Goal: Feedback & Contribution: Submit feedback/report problem

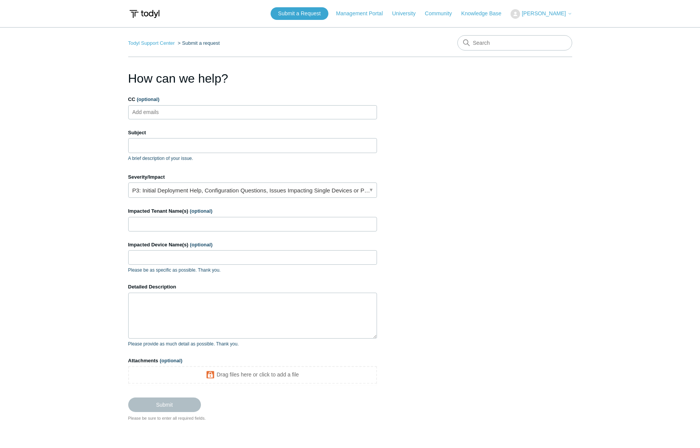
drag, startPoint x: 568, startPoint y: 199, endPoint x: 542, endPoint y: 191, distance: 27.3
click at [567, 199] on section "How can we help? CC (optional) Add emails Subject A brief description of your i…" at bounding box center [350, 245] width 444 height 352
click at [226, 13] on header "Submit a Request Management Portal University Community Knowledge Base [PERSON_…" at bounding box center [350, 13] width 444 height 27
drag, startPoint x: 552, startPoint y: 221, endPoint x: 404, endPoint y: 160, distance: 160.2
click at [551, 221] on section "How can we help? CC (optional) Add emails Subject A brief description of your i…" at bounding box center [350, 245] width 444 height 352
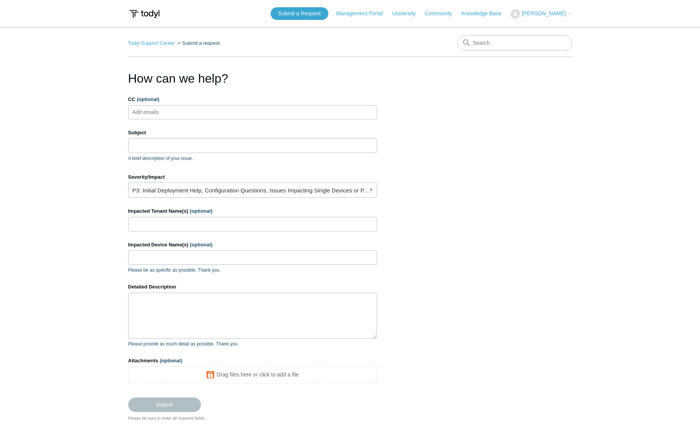
click at [217, 108] on ul "Add emails" at bounding box center [252, 112] width 249 height 14
drag, startPoint x: 180, startPoint y: 151, endPoint x: 183, endPoint y: 148, distance: 4.1
click at [180, 151] on input "Subject" at bounding box center [252, 145] width 249 height 15
click at [184, 147] on input "Subject" at bounding box center [252, 145] width 249 height 15
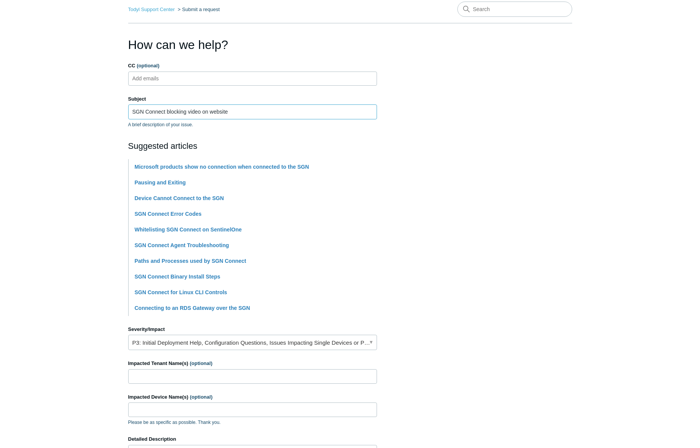
scroll to position [52, 0]
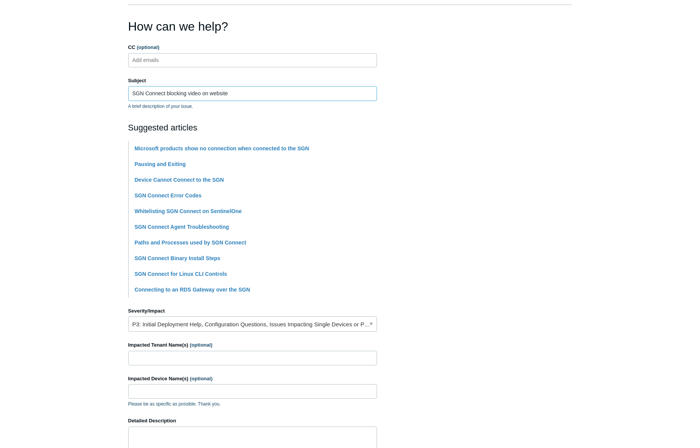
type input "SGN Connect blocking video on website"
click at [196, 325] on link "P3: Initial Deployment Help, Configuration Questions, Issues Impacting Single D…" at bounding box center [252, 323] width 249 height 15
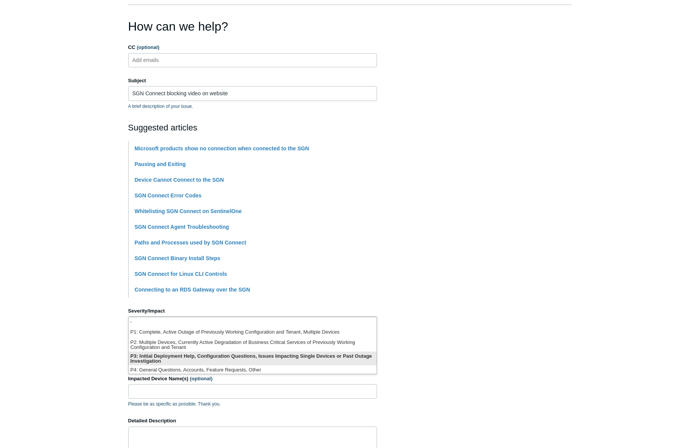
click at [225, 358] on li "P3: Initial Deployment Help, Configuration Questions, Issues Impacting Single D…" at bounding box center [253, 359] width 248 height 14
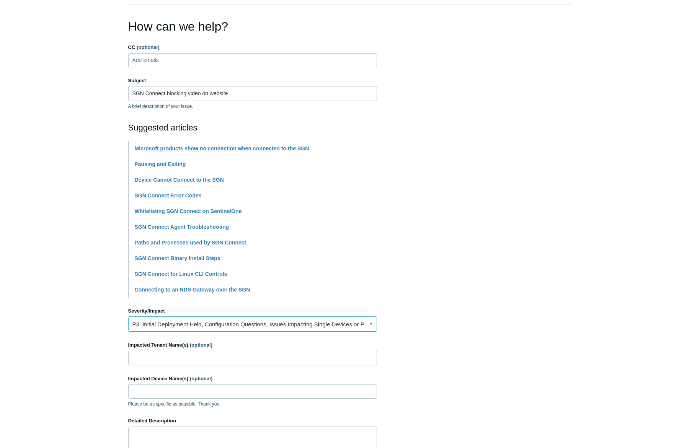
scroll to position [104, 0]
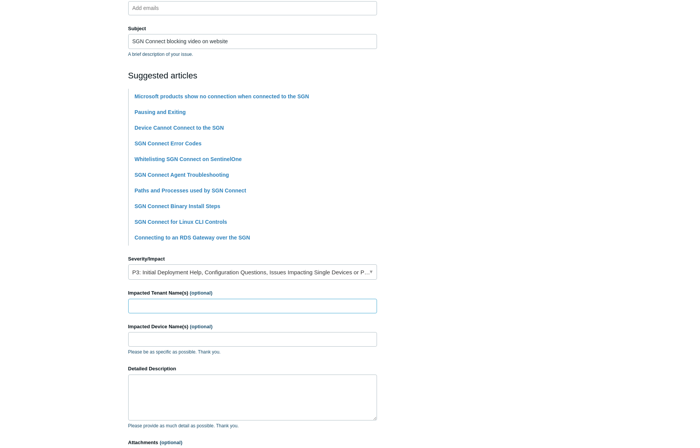
click at [189, 307] on input "Impacted Tenant Name(s) (optional)" at bounding box center [252, 306] width 249 height 15
type input "Sub Systems"
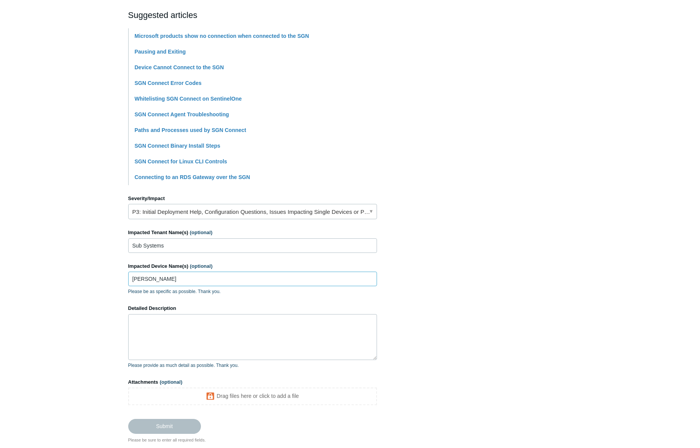
scroll to position [208, 0]
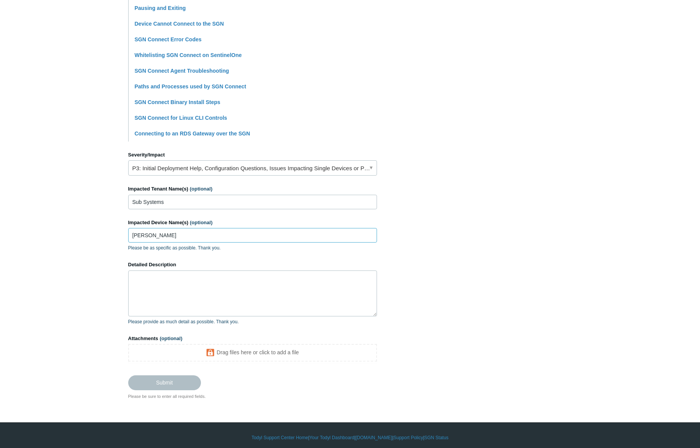
type input "[PERSON_NAME]"
click at [189, 289] on textarea "Detailed Description" at bounding box center [252, 293] width 249 height 46
click at [572, 281] on main "Todyl Support Center Submit a request How can we help? CC (optional) Add emails…" at bounding box center [350, 109] width 700 height 580
click at [192, 292] on textarea "Detailed Description" at bounding box center [252, 293] width 249 height 46
paste textarea "Hi, I have a user that is trying to view security cameras through a web portal.…"
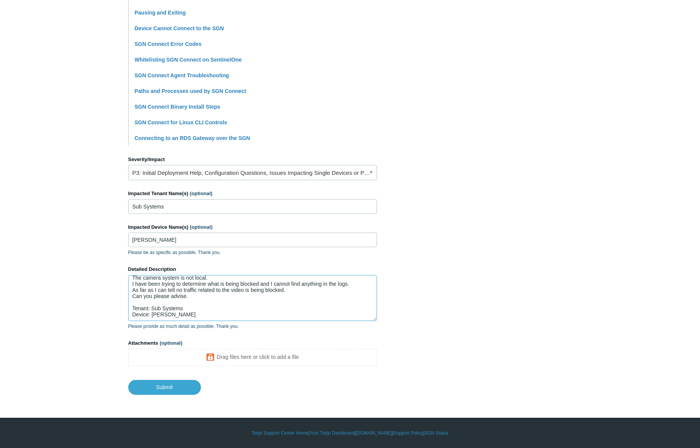
scroll to position [37, 0]
click at [193, 280] on textarea "Hi, I have a user that is trying to view security cameras through a web portal.…" at bounding box center [252, 298] width 249 height 46
click at [142, 288] on textarea "Hi, I have a user that is trying to view security cameras through a web portal.…" at bounding box center [252, 298] width 249 height 46
click at [195, 305] on textarea "Hi, I have a user that is trying to view security cameras through a web portal.…" at bounding box center [252, 298] width 249 height 46
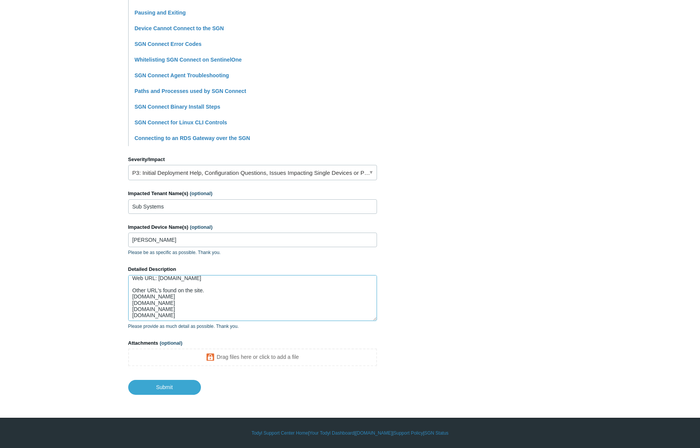
scroll to position [86, 0]
click at [217, 309] on textarea "Hi, I have a user that is trying to view security cameras through a web portal.…" at bounding box center [252, 298] width 249 height 46
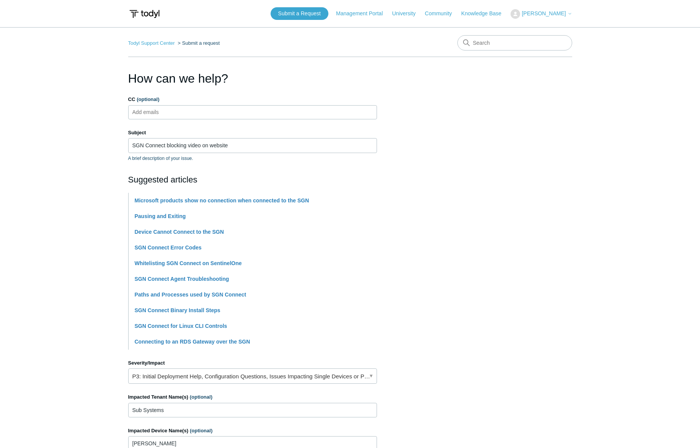
scroll to position [204, 0]
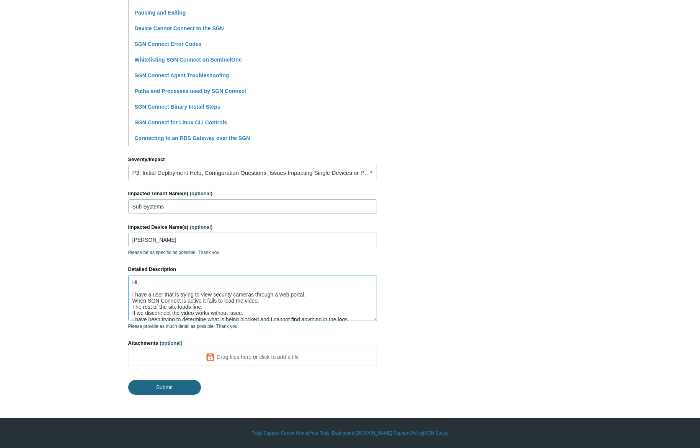
type textarea "Hi, I have a user that is trying to view security cameras through a web portal.…"
click at [176, 392] on input "Submit" at bounding box center [164, 386] width 73 height 15
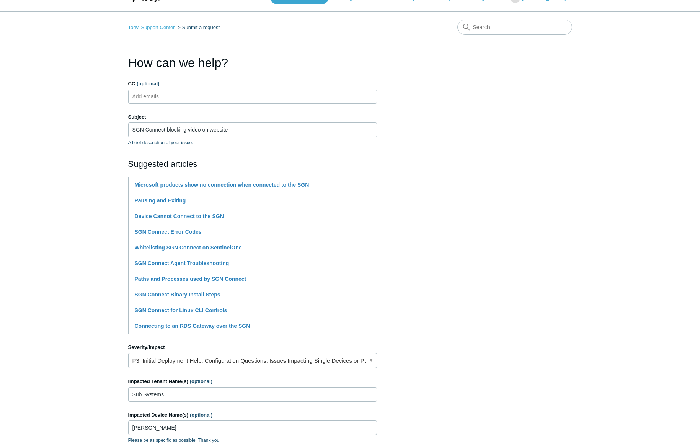
scroll to position [0, 0]
